Goal: Find specific page/section: Find specific page/section

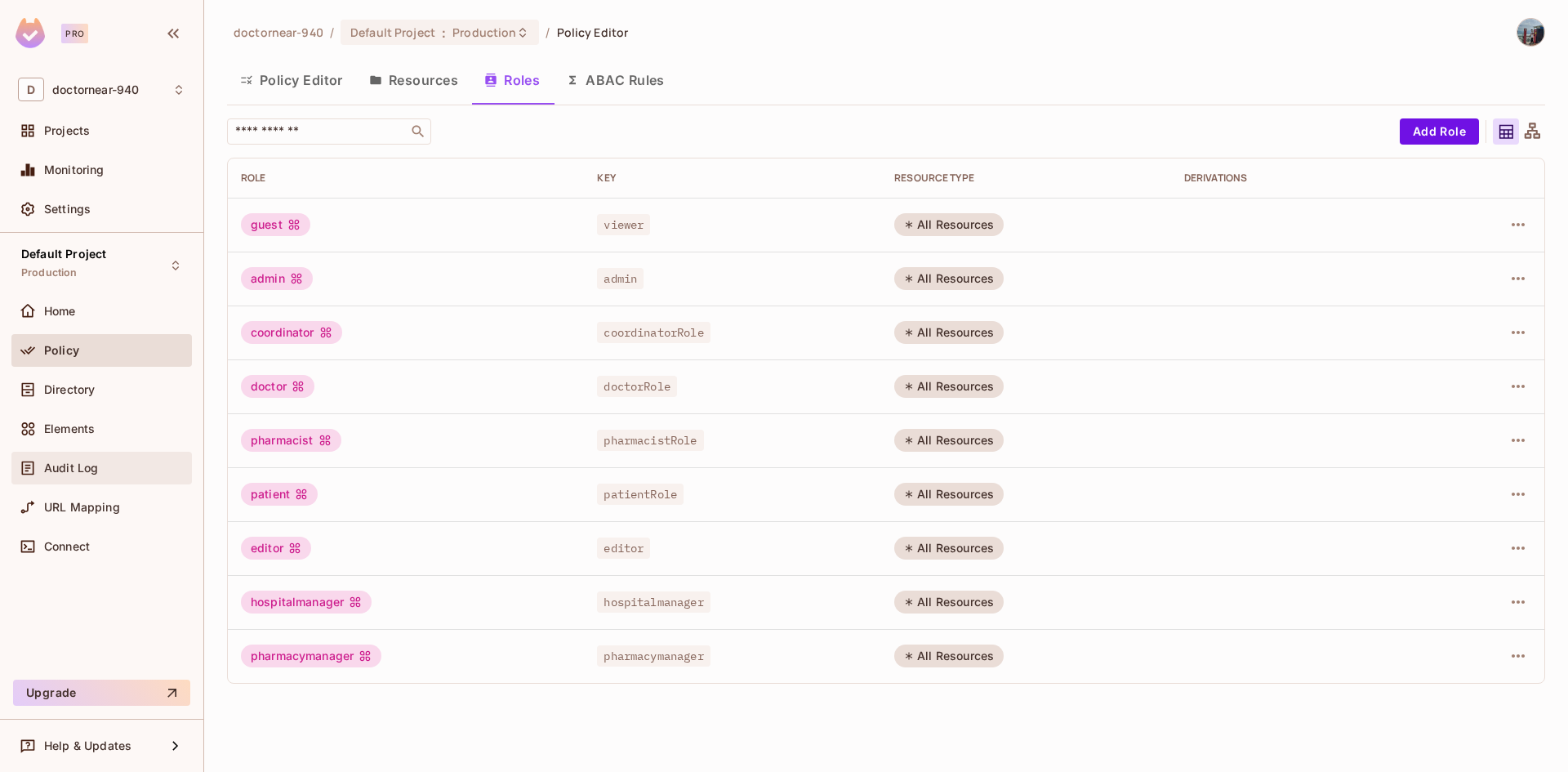
click at [83, 466] on span "Audit Log" at bounding box center [71, 467] width 54 height 13
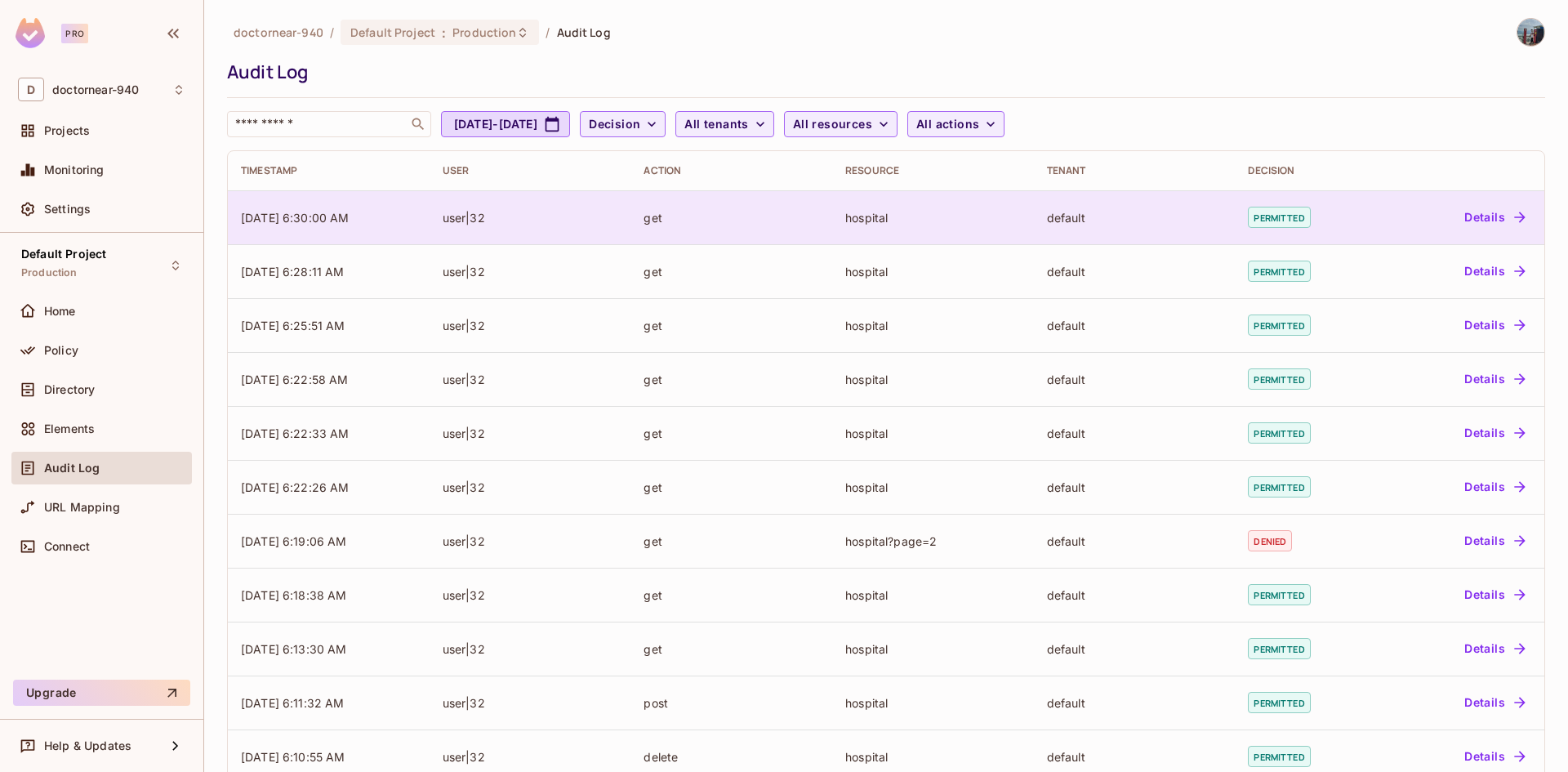
click at [897, 228] on td "hospital" at bounding box center [933, 218] width 202 height 54
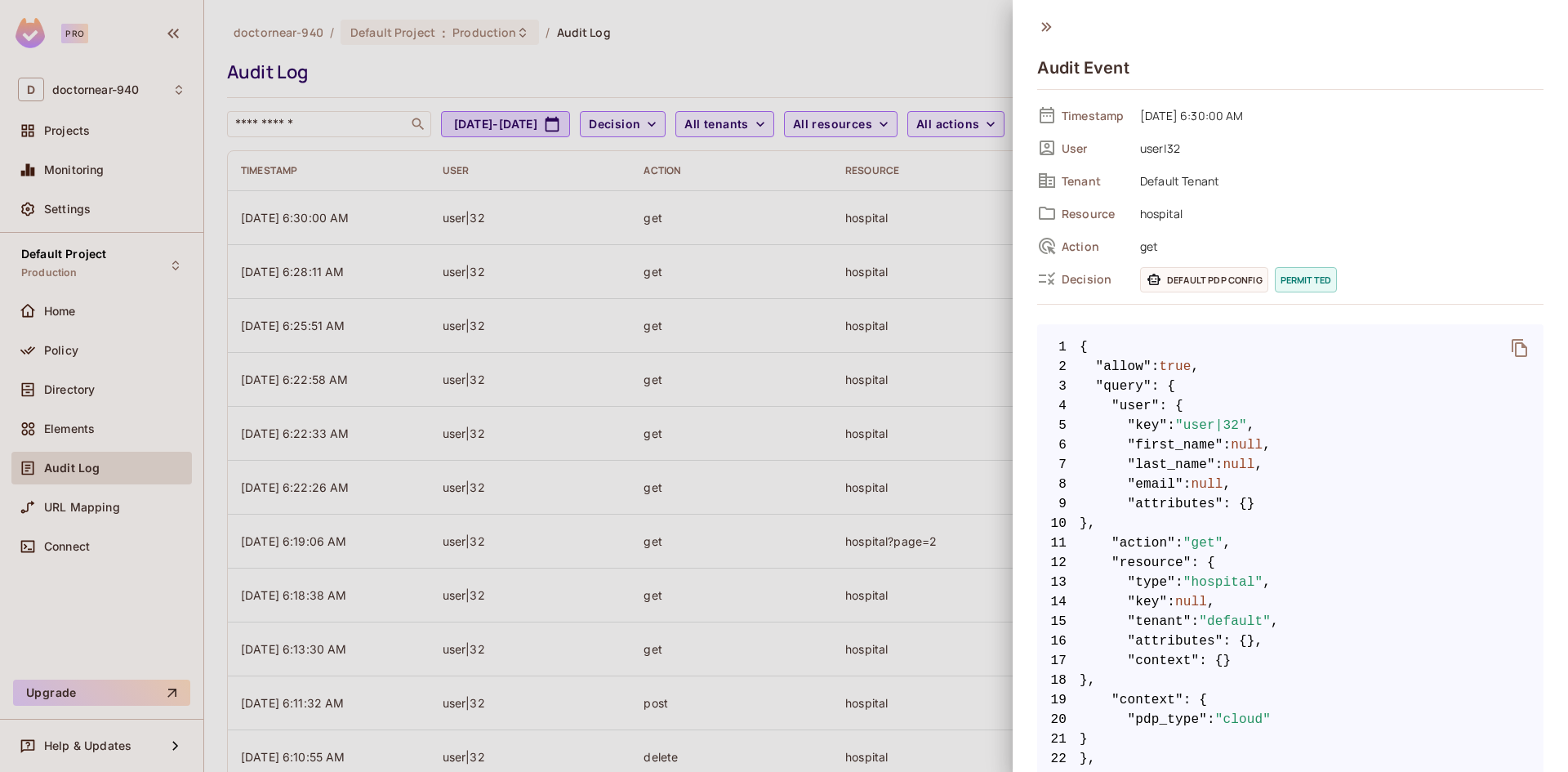
click at [858, 74] on div at bounding box center [784, 386] width 1568 height 772
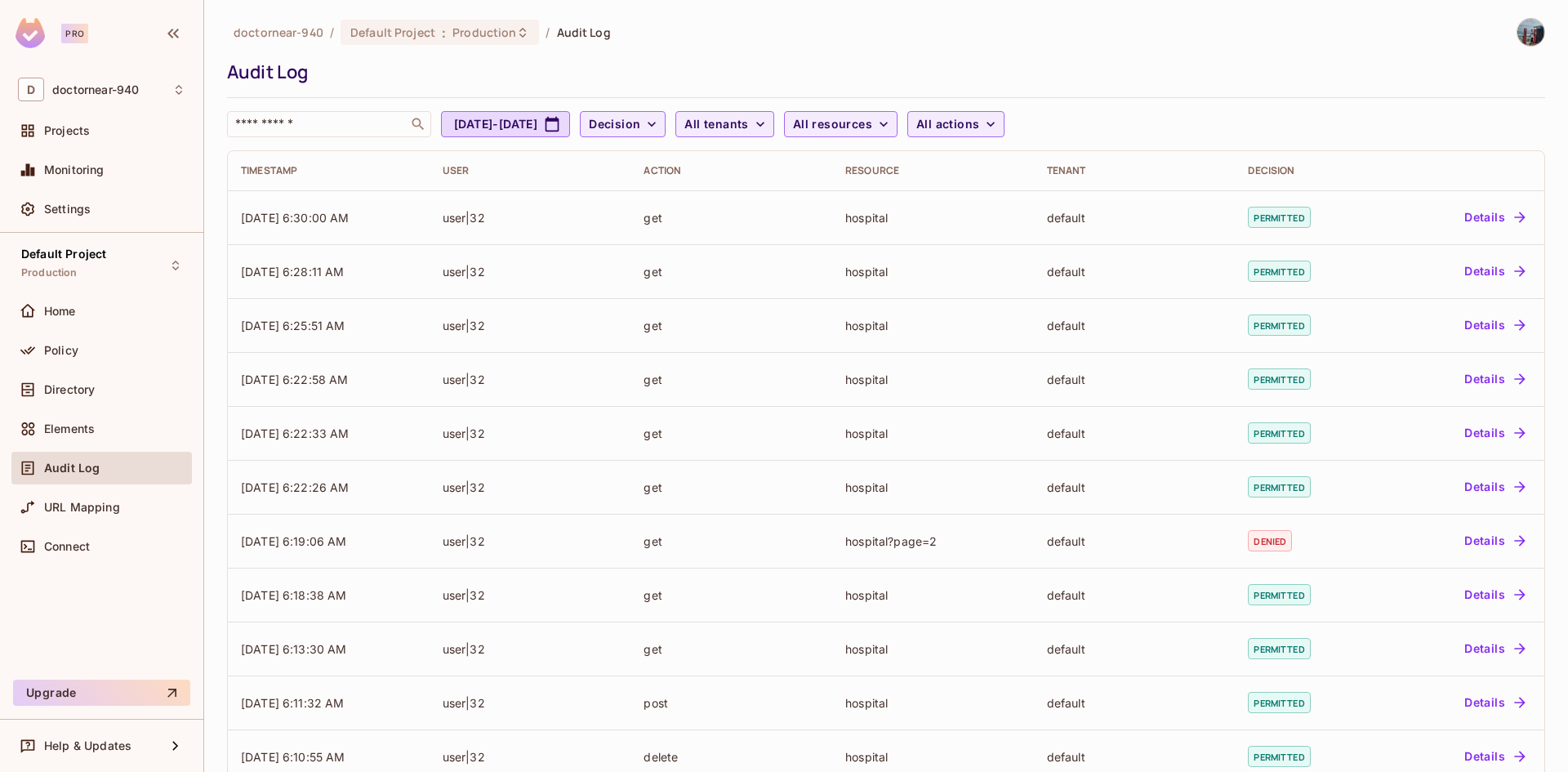
click at [362, 71] on div "Audit Log" at bounding box center [881, 71] width 1310 height 25
click at [72, 461] on span "Audit Log" at bounding box center [72, 467] width 56 height 13
click at [104, 460] on div "Audit Log" at bounding box center [102, 467] width 168 height 19
